Goal: Find specific page/section: Find specific page/section

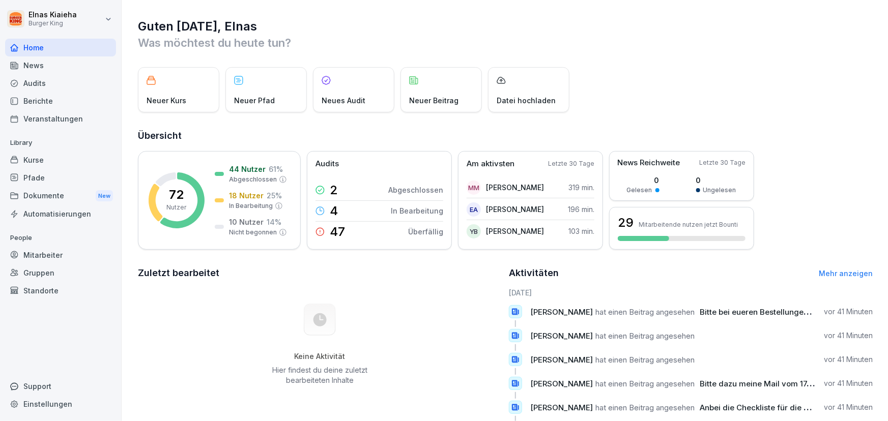
click at [50, 102] on div "Berichte" at bounding box center [60, 101] width 111 height 18
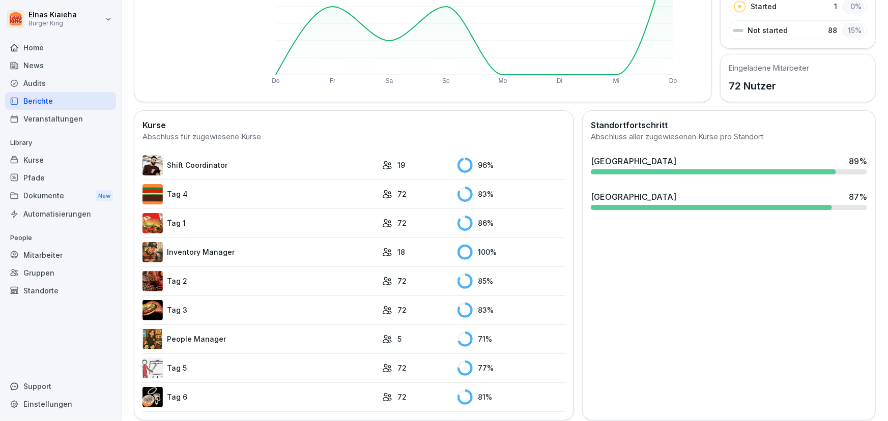
scroll to position [197, 0]
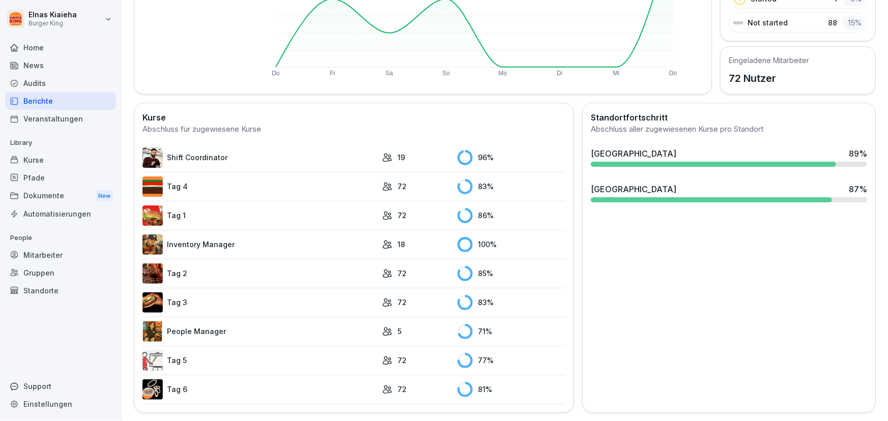
click at [188, 351] on link "Tag 5" at bounding box center [259, 361] width 235 height 20
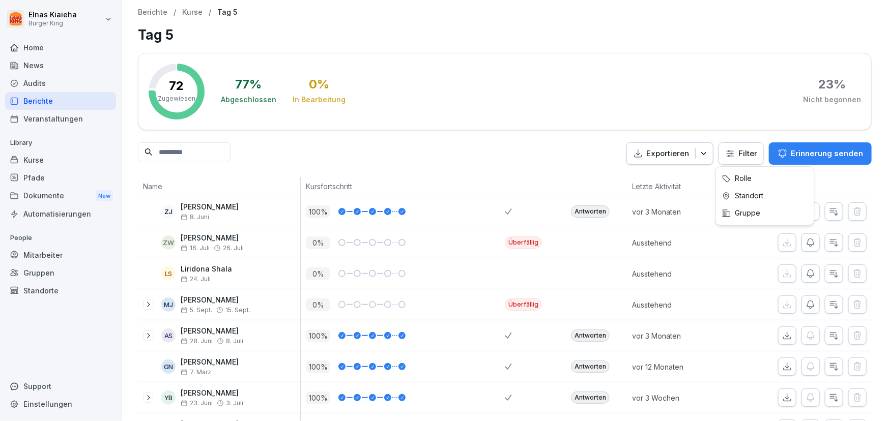
click at [729, 149] on html "Elnas Kiaieha Burger King Home News Audits Berichte Veranstaltungen Library Kur…" at bounding box center [444, 210] width 888 height 421
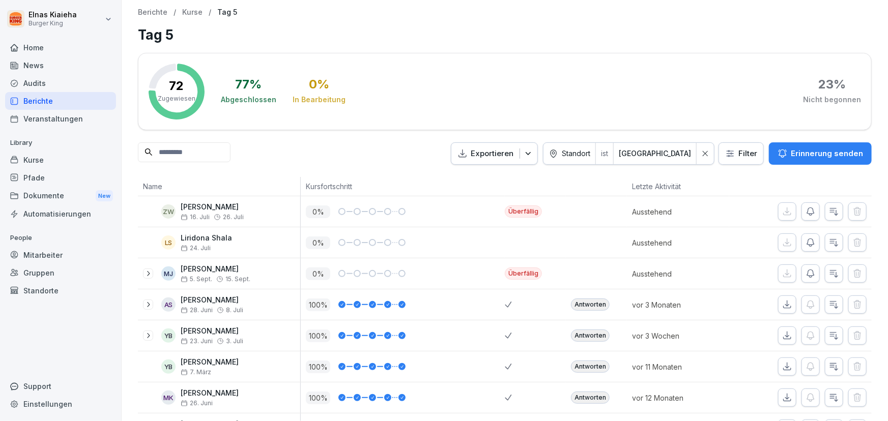
click at [720, 150] on html "Elnas Kiaieha Burger King Home News Audits Berichte Veranstaltungen Library Kur…" at bounding box center [444, 210] width 888 height 421
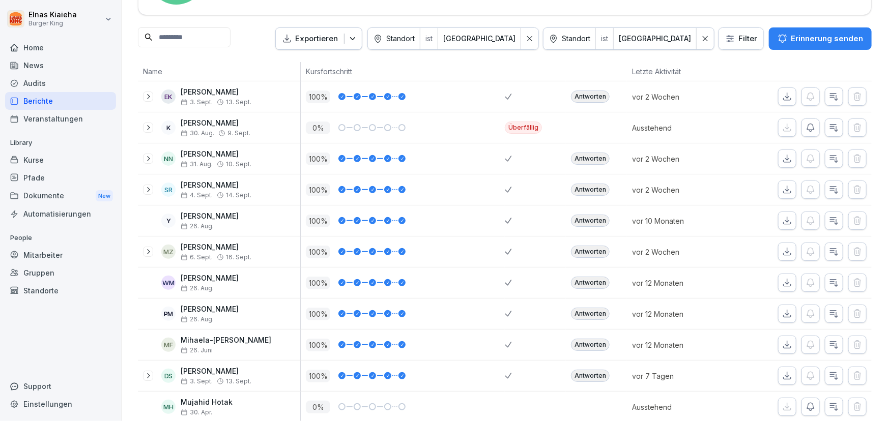
scroll to position [137, 0]
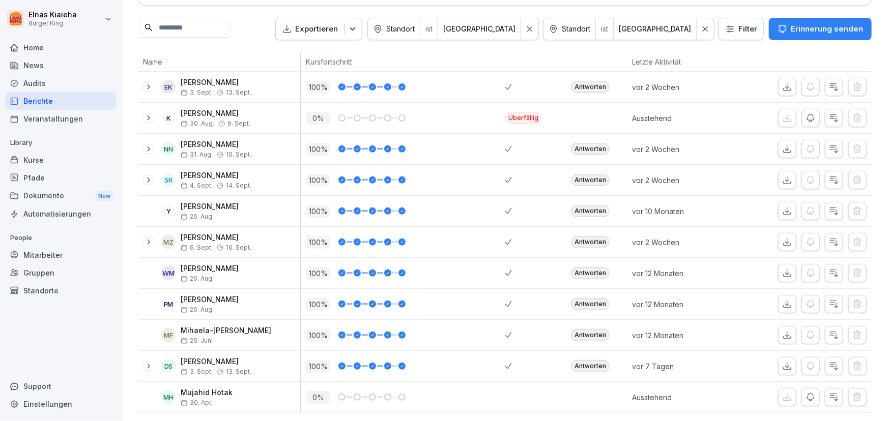
click at [76, 100] on div "Berichte" at bounding box center [60, 101] width 111 height 18
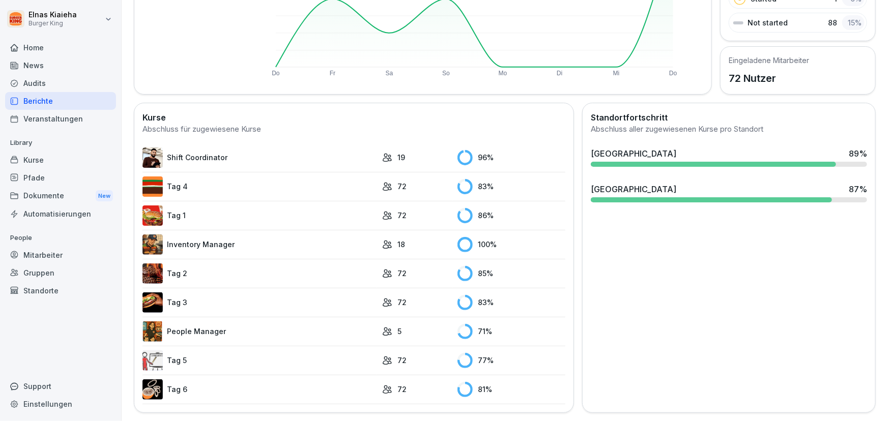
scroll to position [197, 0]
click at [204, 352] on link "Tag 5" at bounding box center [259, 361] width 235 height 20
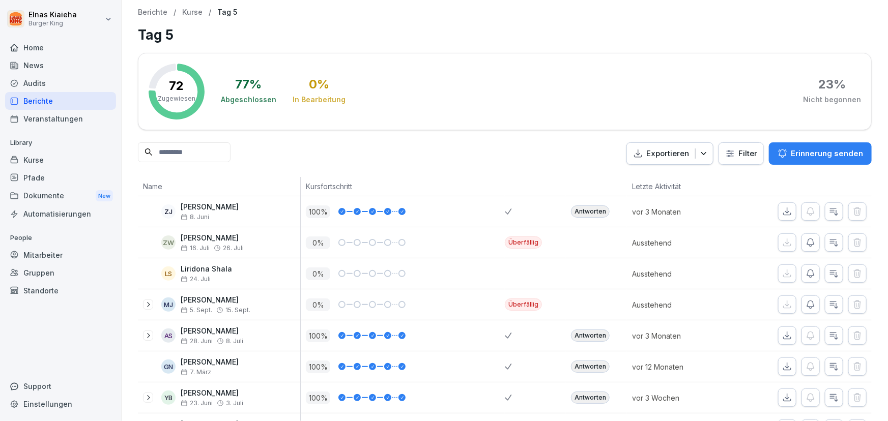
click at [724, 152] on html "Elnas Kiaieha Burger King Home News Audits Berichte Veranstaltungen Library Kur…" at bounding box center [444, 210] width 888 height 421
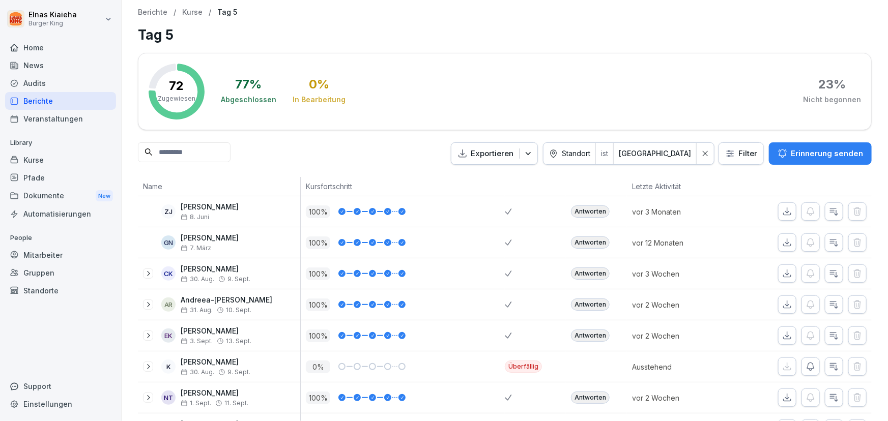
click at [154, 151] on input at bounding box center [184, 152] width 93 height 20
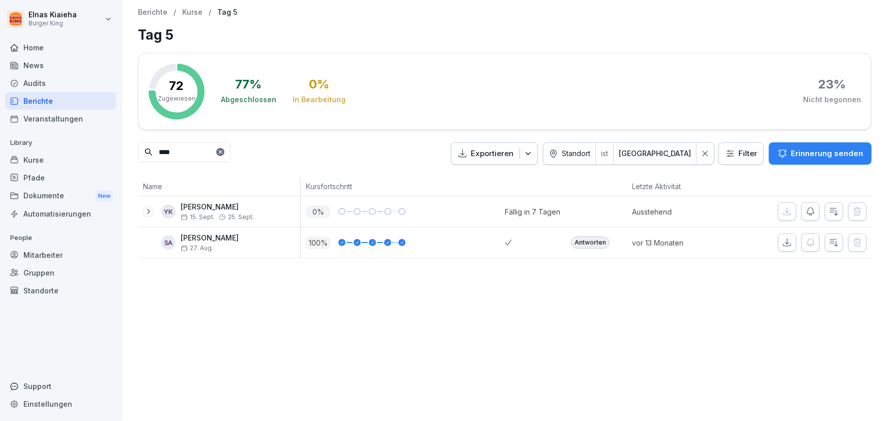
type input "*****"
